Goal: Task Accomplishment & Management: Use online tool/utility

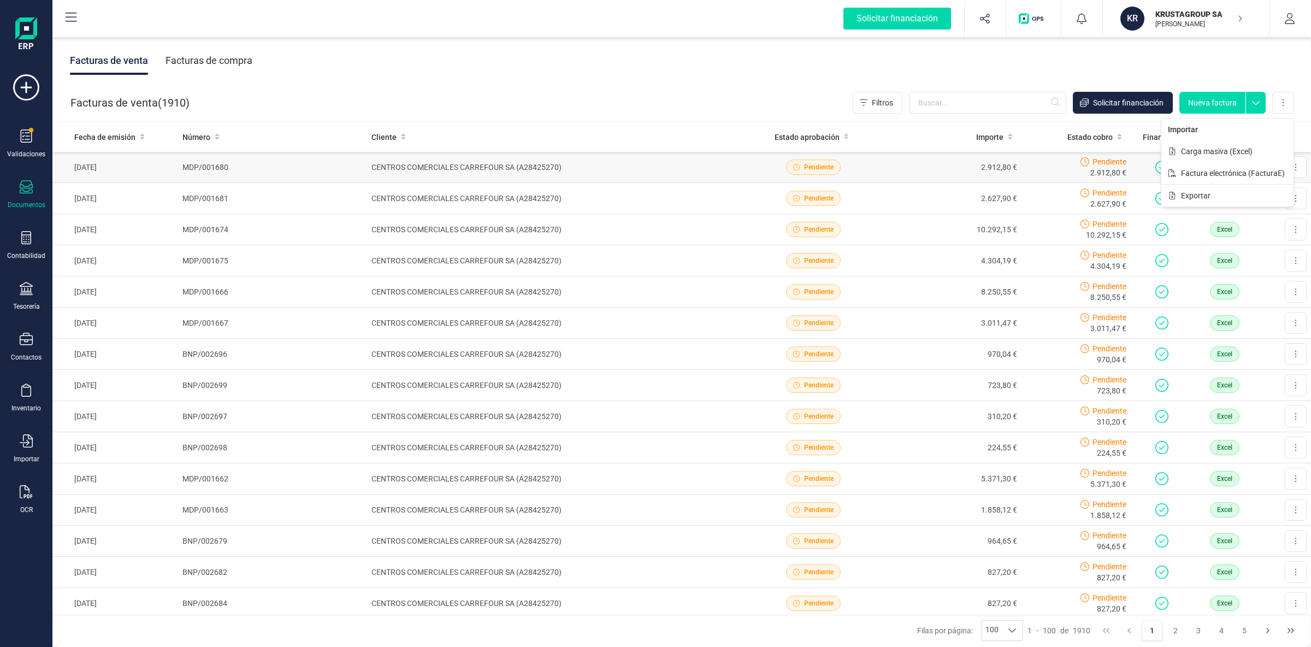
drag, startPoint x: 1214, startPoint y: 151, endPoint x: 1219, endPoint y: 153, distance: 5.9
click at [1215, 153] on span "Carga masiva (Excel)" at bounding box center [1217, 151] width 72 height 11
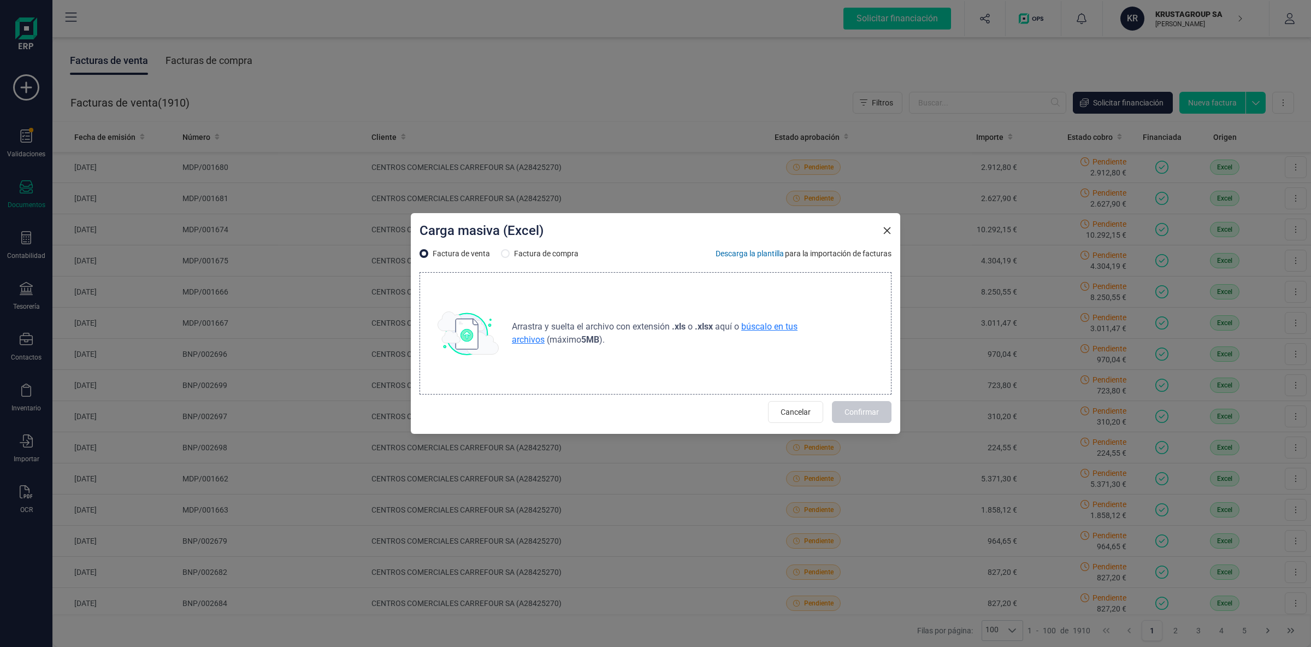
click at [761, 327] on span "búscalo en tus archivos" at bounding box center [655, 332] width 286 height 23
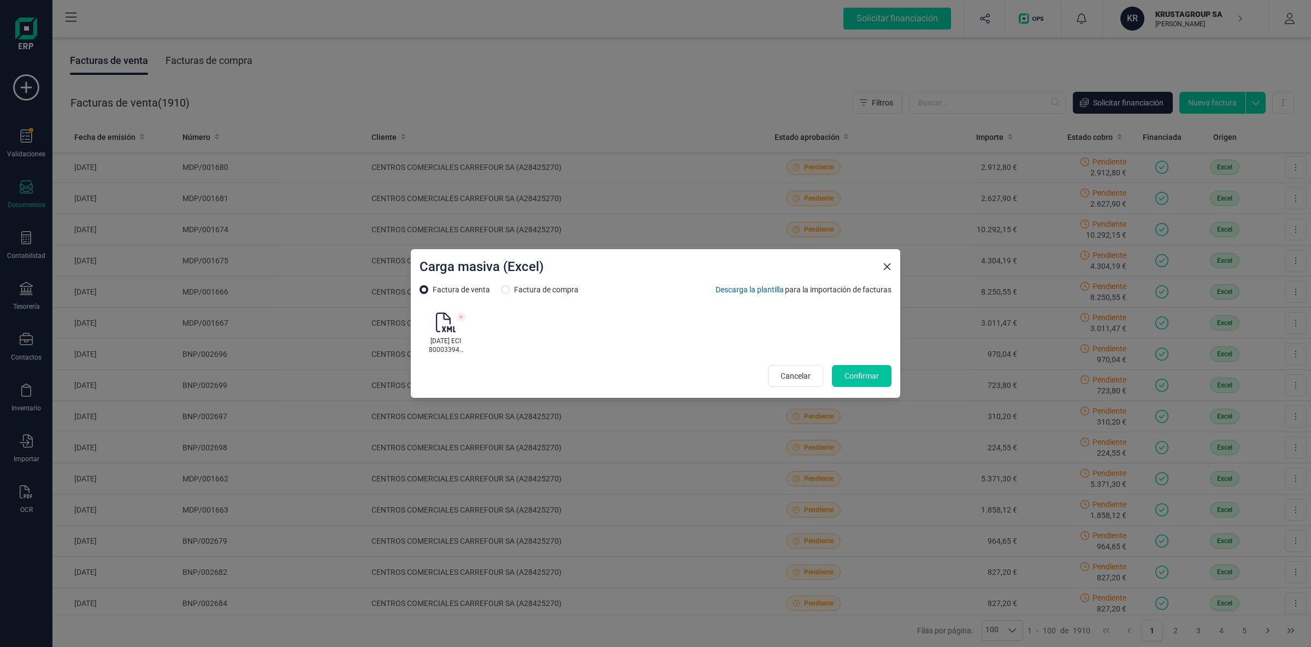
click at [865, 376] on span "Confirmar" at bounding box center [861, 375] width 34 height 11
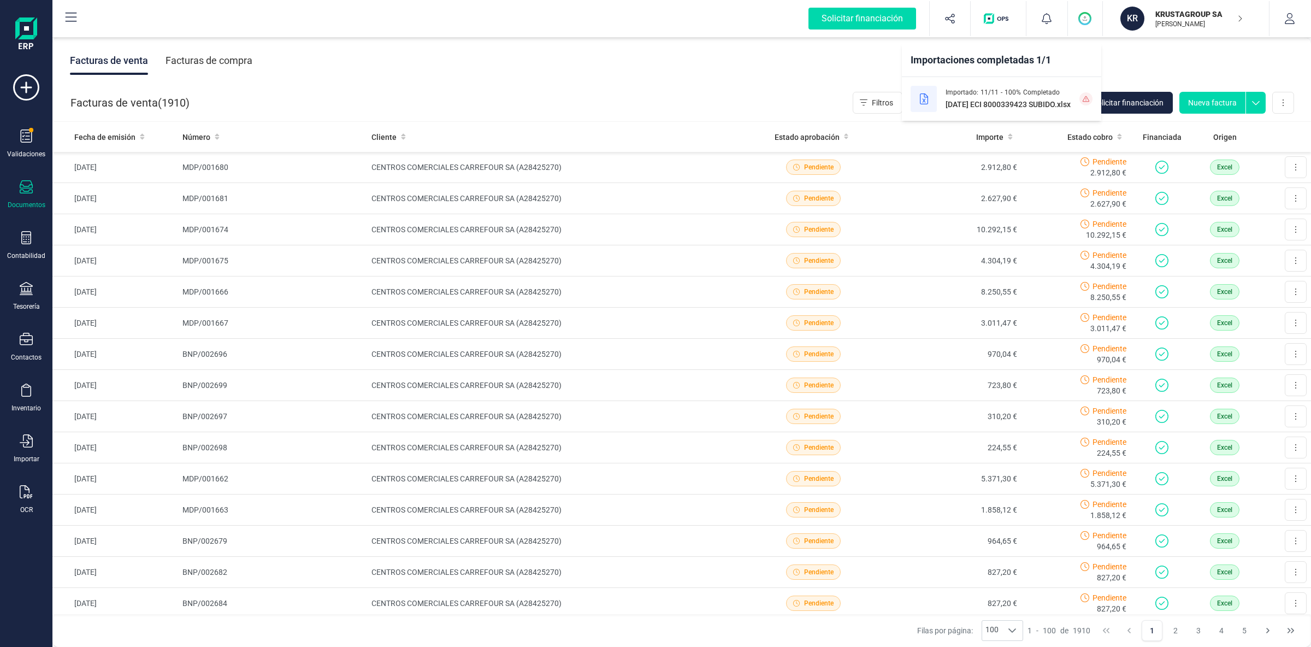
click at [1023, 99] on span "[DATE] ECI 8000339423 SUBIDO.xlsx" at bounding box center [1007, 104] width 125 height 11
click at [1086, 98] on icon at bounding box center [1085, 99] width 7 height 6
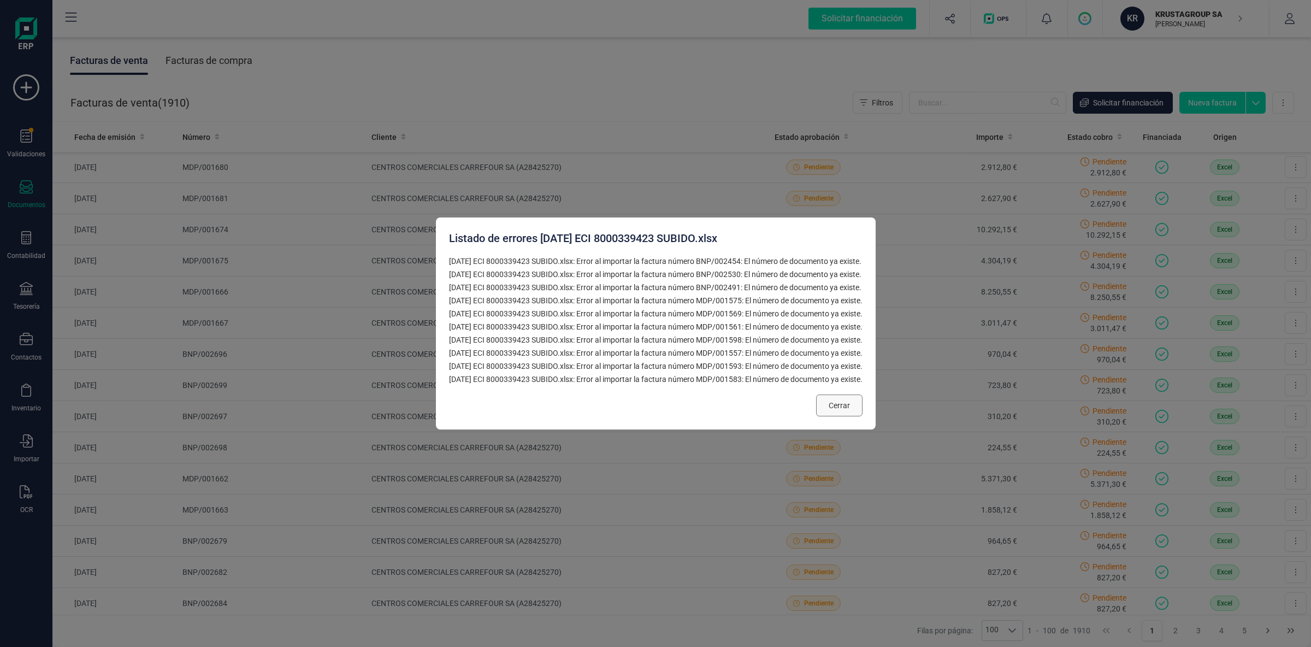
click at [848, 405] on span "Cerrar" at bounding box center [838, 405] width 21 height 11
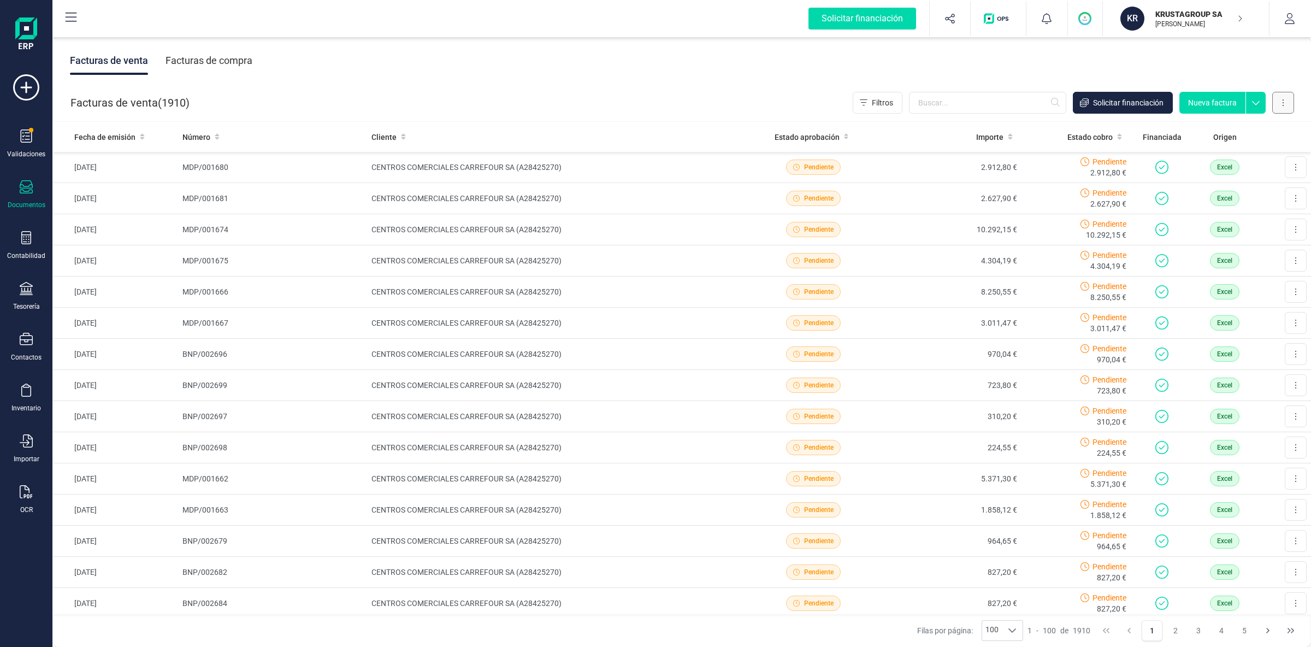
click at [1280, 104] on button at bounding box center [1283, 103] width 22 height 22
click at [1122, 99] on span "Solicitar financiación" at bounding box center [1128, 102] width 70 height 11
